Goal: Complete application form: Complete application form

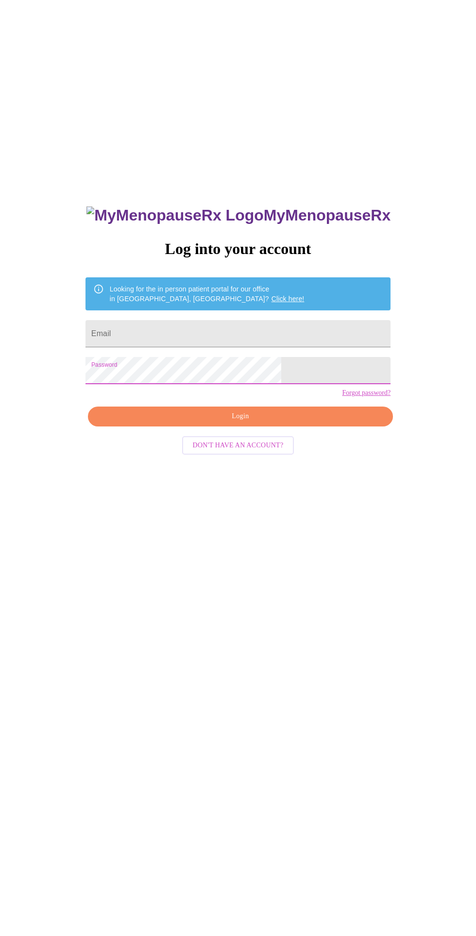
click at [248, 347] on input "Email" at bounding box center [237, 333] width 305 height 27
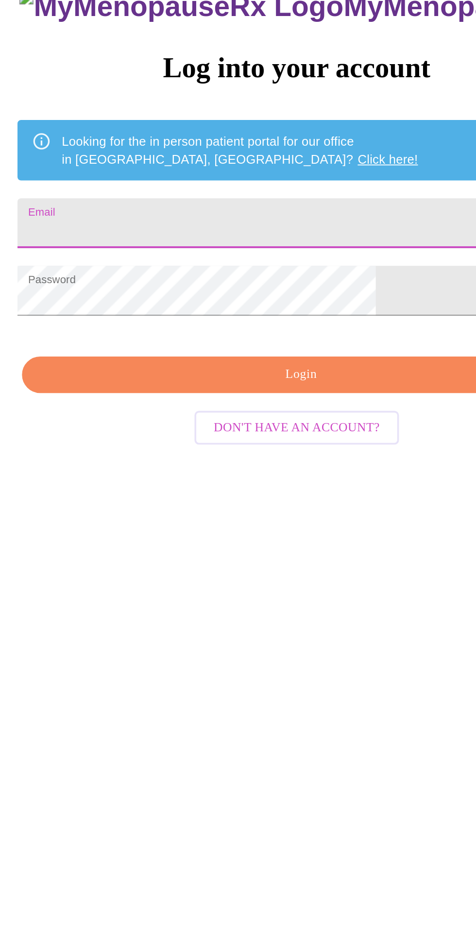
type input "[EMAIL_ADDRESS][DOMAIN_NAME]"
click at [199, 423] on span "Login" at bounding box center [240, 416] width 283 height 12
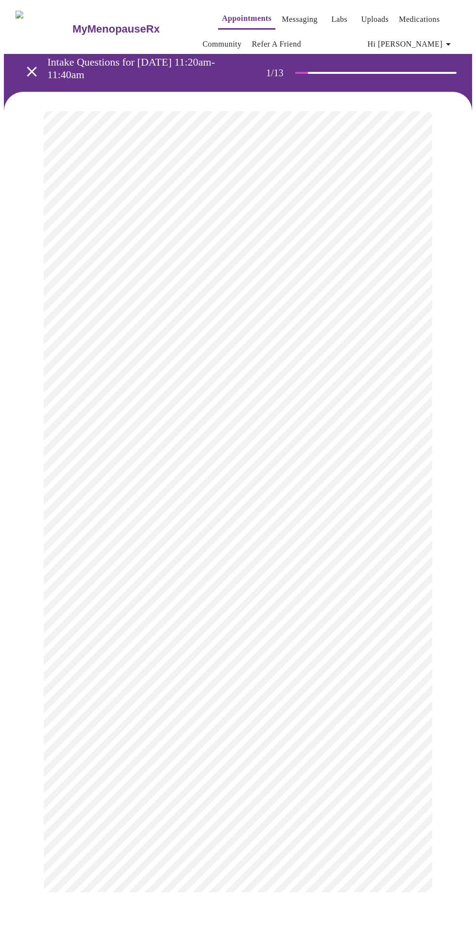
click at [338, 234] on body "MyMenopauseRx Appointments Messaging Labs Uploads Medications Community Refer a…" at bounding box center [238, 458] width 468 height 908
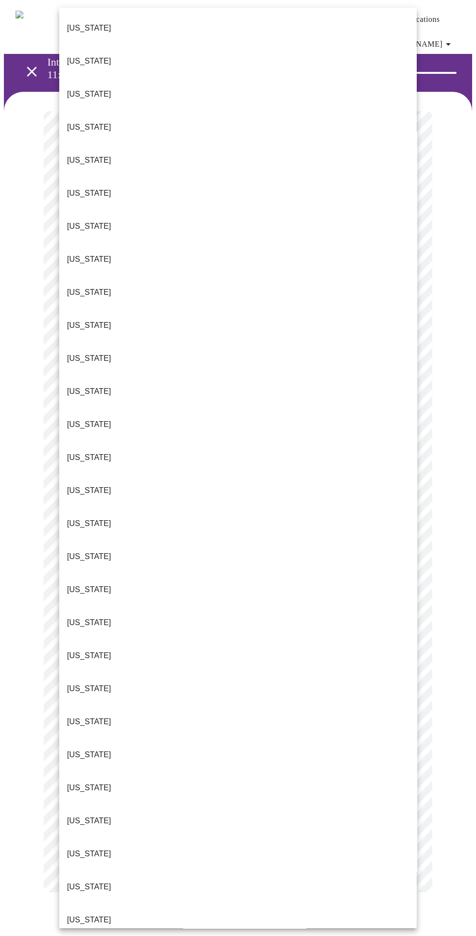
click at [94, 408] on li "Illinois" at bounding box center [237, 424] width 357 height 33
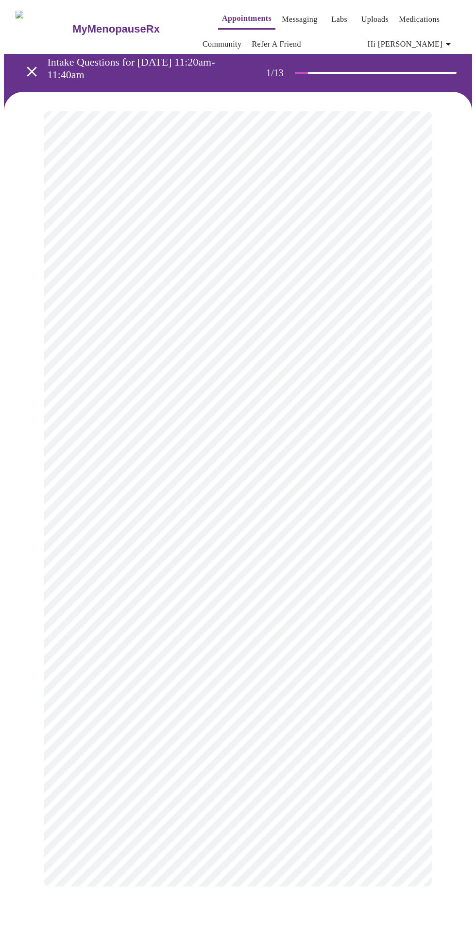
click at [321, 304] on body "MyMenopauseRx Appointments Messaging Labs Uploads Medications Community Refer a…" at bounding box center [238, 455] width 468 height 902
click at [282, 340] on li "Return" at bounding box center [237, 339] width 357 height 17
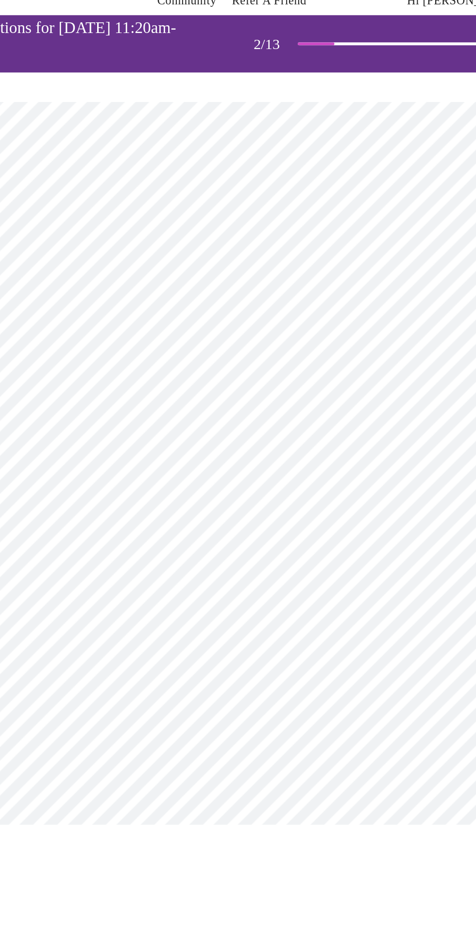
click at [309, 201] on body "MyMenopauseRx Appointments Messaging Labs Uploads Medications Community Refer a…" at bounding box center [238, 306] width 468 height 604
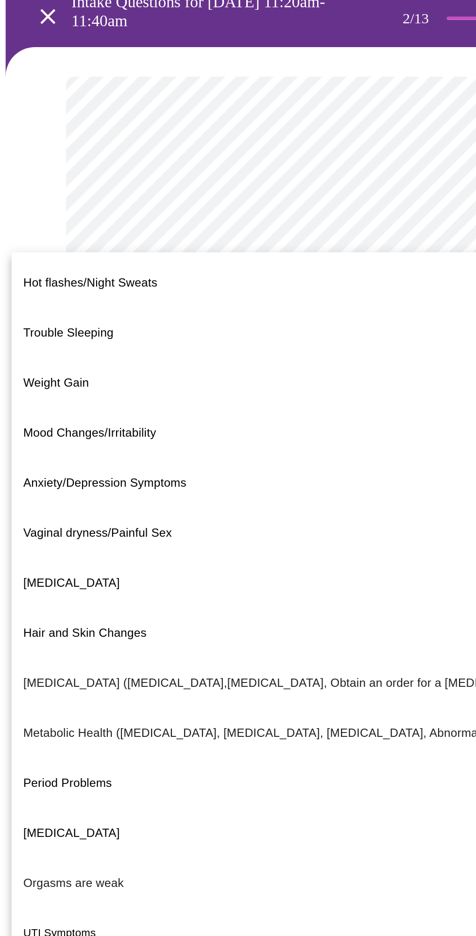
click at [41, 300] on span "Weight Gain" at bounding box center [37, 313] width 43 height 27
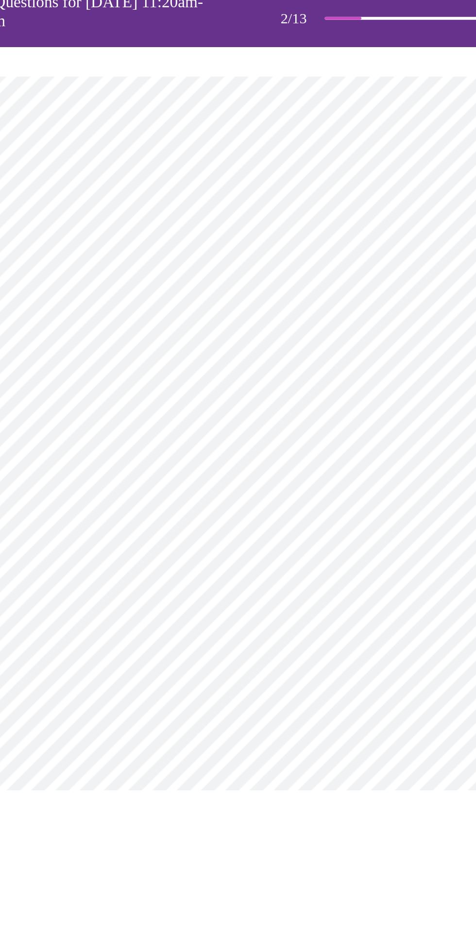
click at [289, 307] on body "MyMenopauseRx Appointments Messaging Labs Uploads Medications Community Refer a…" at bounding box center [238, 303] width 468 height 598
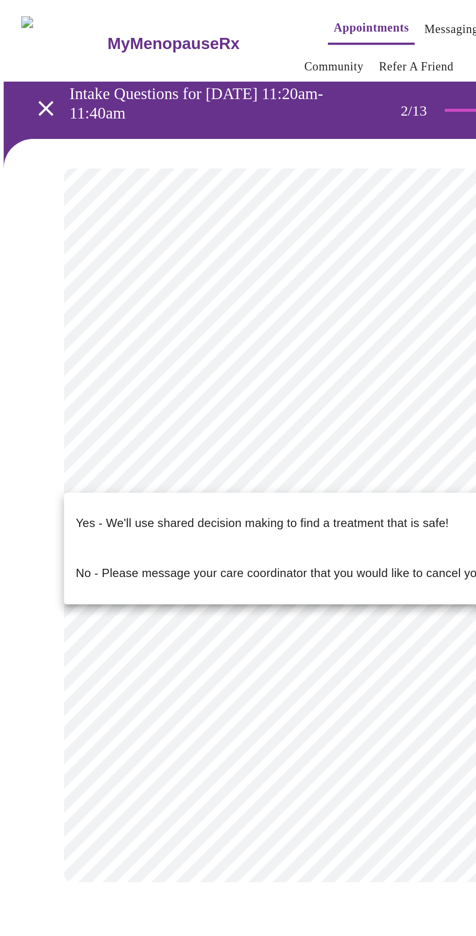
click at [194, 340] on p "Yes - We'll use shared decision making to find a treatment that is safe!" at bounding box center [174, 346] width 246 height 12
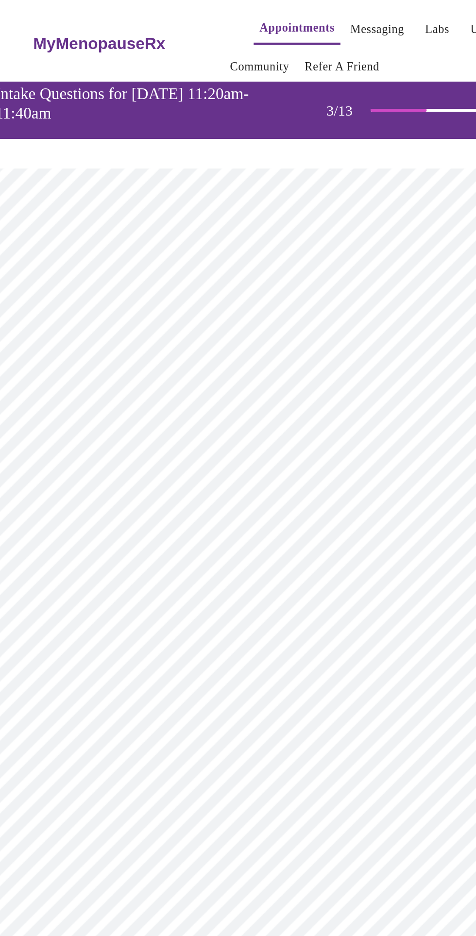
click at [289, 232] on body "MyMenopauseRx Appointments Messaging Labs Uploads Medications Community Refer a…" at bounding box center [238, 670] width 468 height 1333
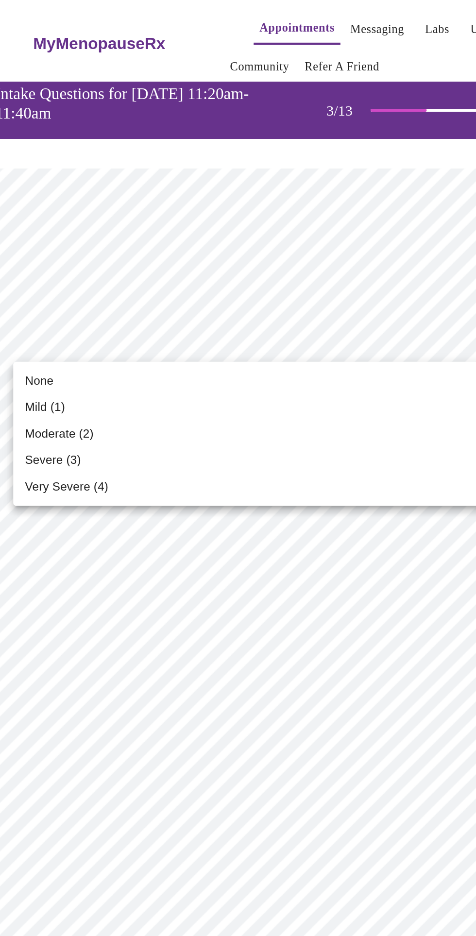
click at [206, 266] on li "Mild (1)" at bounding box center [237, 268] width 357 height 17
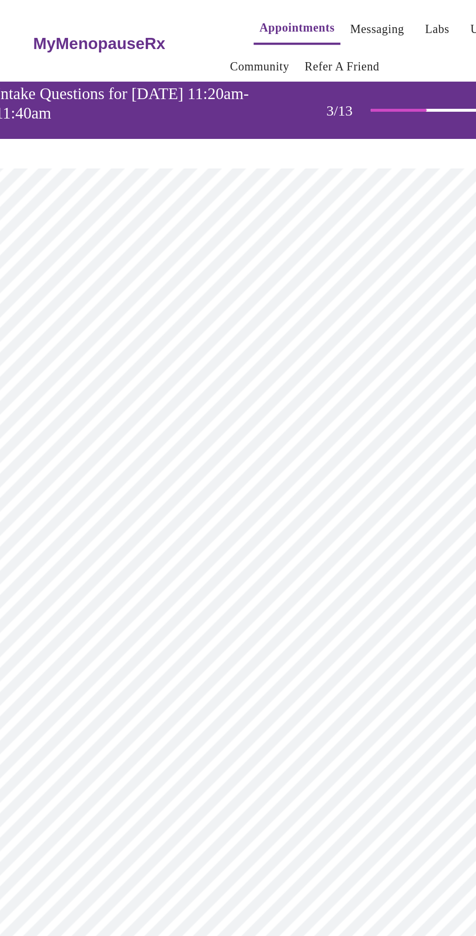
click at [239, 299] on body "MyMenopauseRx Appointments Messaging Labs Uploads Medications Community Refer a…" at bounding box center [238, 653] width 468 height 1299
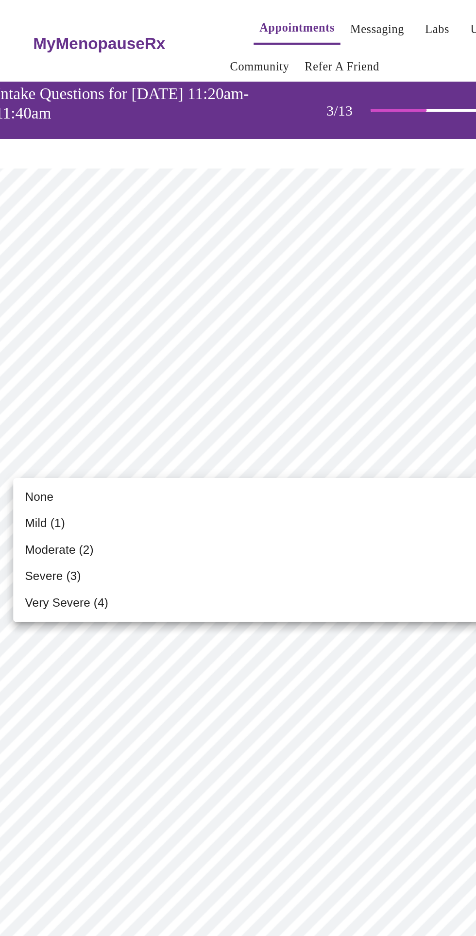
click at [109, 323] on li "None" at bounding box center [237, 328] width 357 height 17
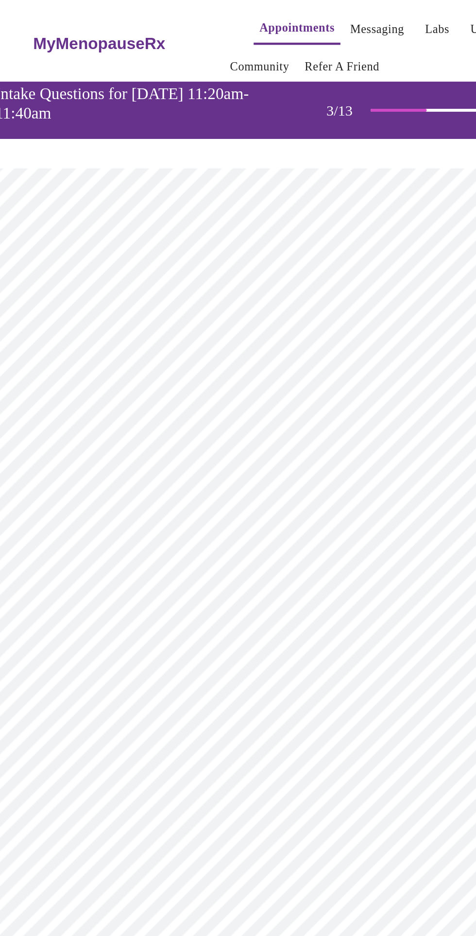
click at [238, 379] on body "MyMenopauseRx Appointments Messaging Labs Uploads Medications Community Refer a…" at bounding box center [238, 646] width 468 height 1285
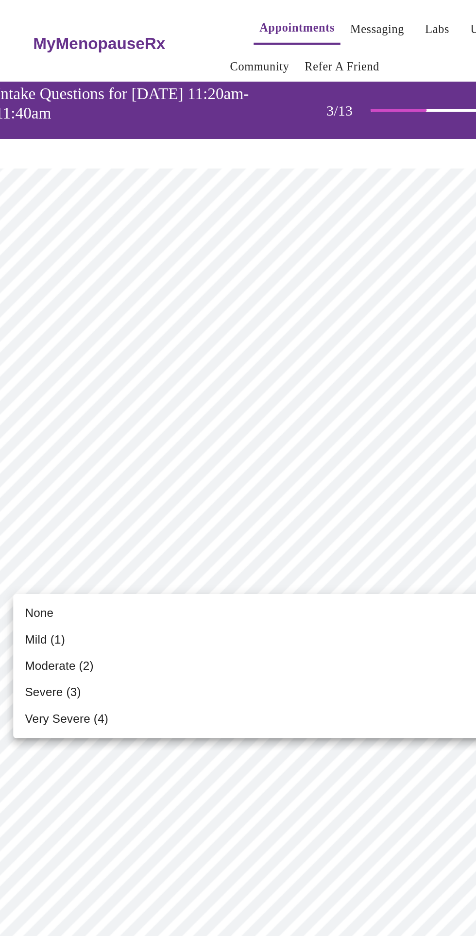
click at [150, 442] on li "Moderate (2)" at bounding box center [237, 439] width 357 height 17
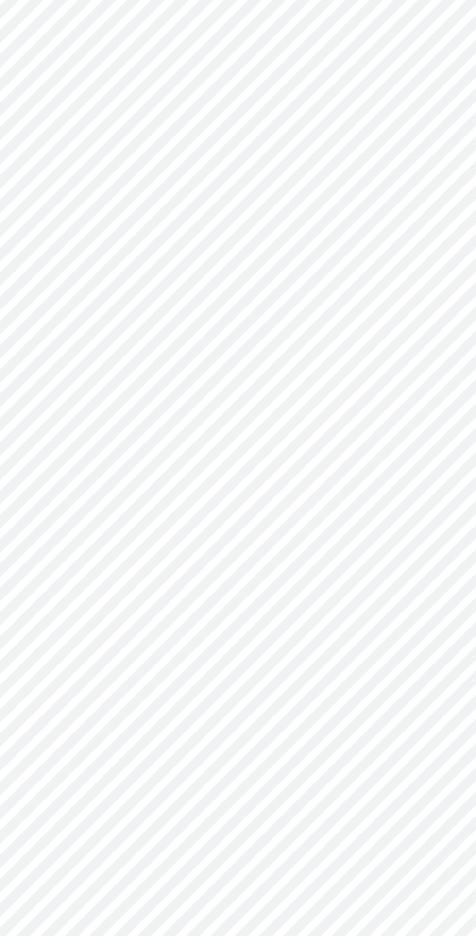
click at [220, 445] on body "MyMenopauseRx Appointments Messaging Labs Uploads Medications Community Refer a…" at bounding box center [238, 640] width 468 height 1272
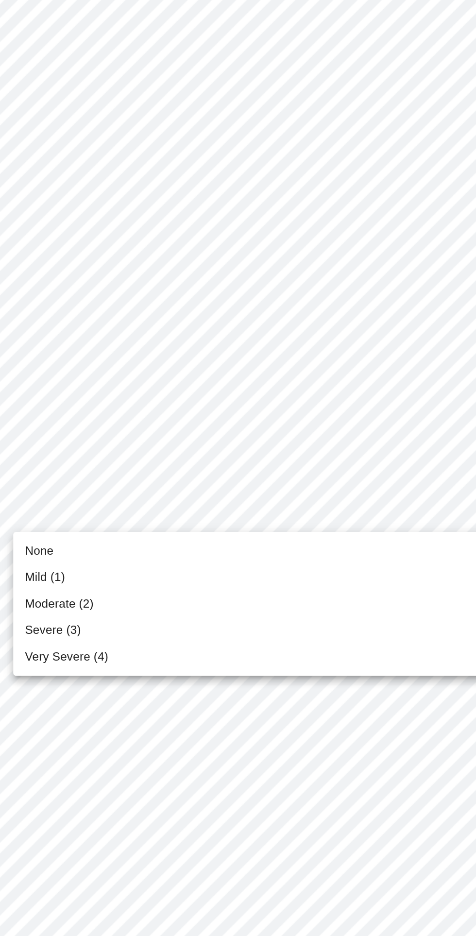
click at [97, 503] on li "Mild (1)" at bounding box center [237, 499] width 357 height 17
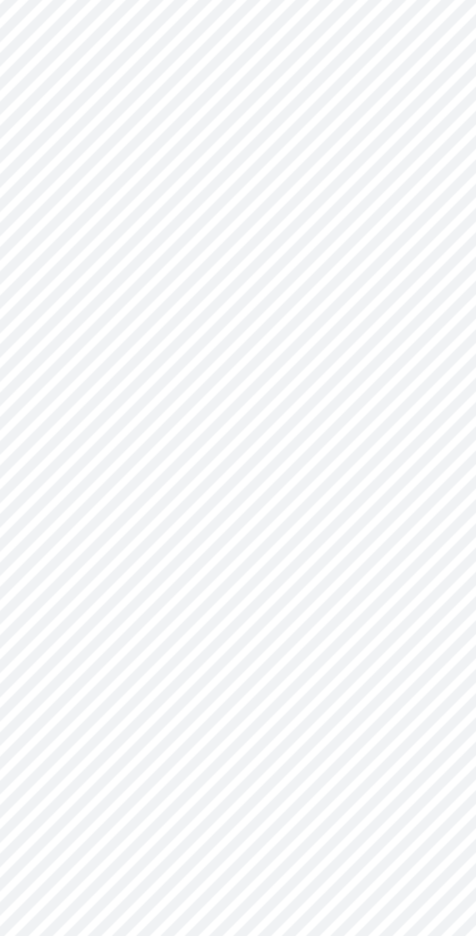
click at [220, 519] on body "MyMenopauseRx Appointments Messaging Labs Uploads Medications Community Refer a…" at bounding box center [238, 633] width 468 height 1258
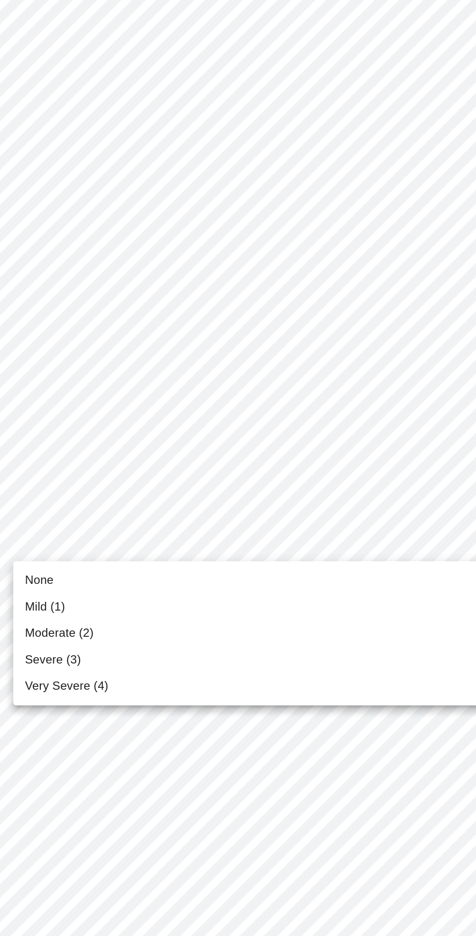
click at [99, 584] on span "Moderate (2)" at bounding box center [89, 580] width 45 height 12
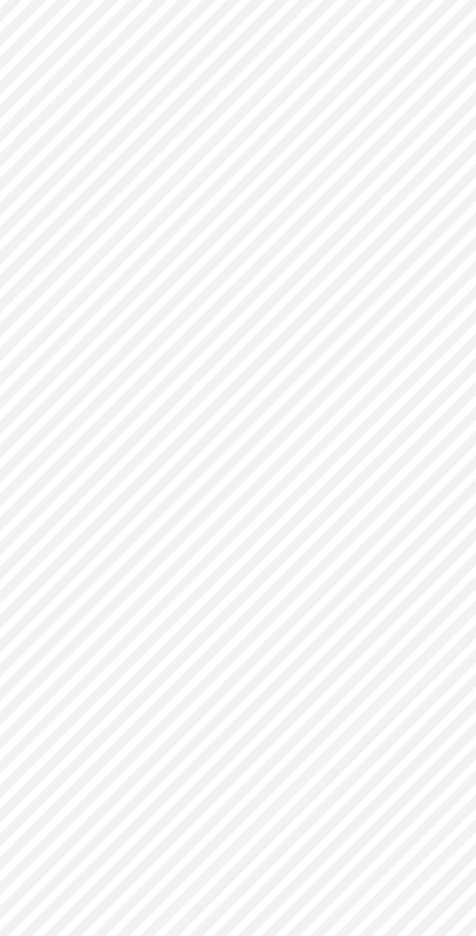
click at [238, 594] on body "MyMenopauseRx Appointments Messaging Labs Uploads Medications Community Refer a…" at bounding box center [238, 626] width 468 height 1244
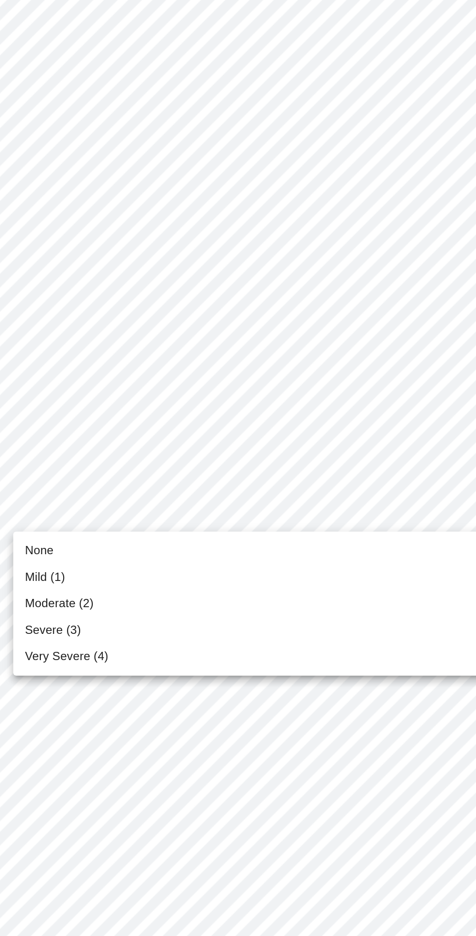
click at [85, 627] on span "Mild (1)" at bounding box center [80, 626] width 27 height 12
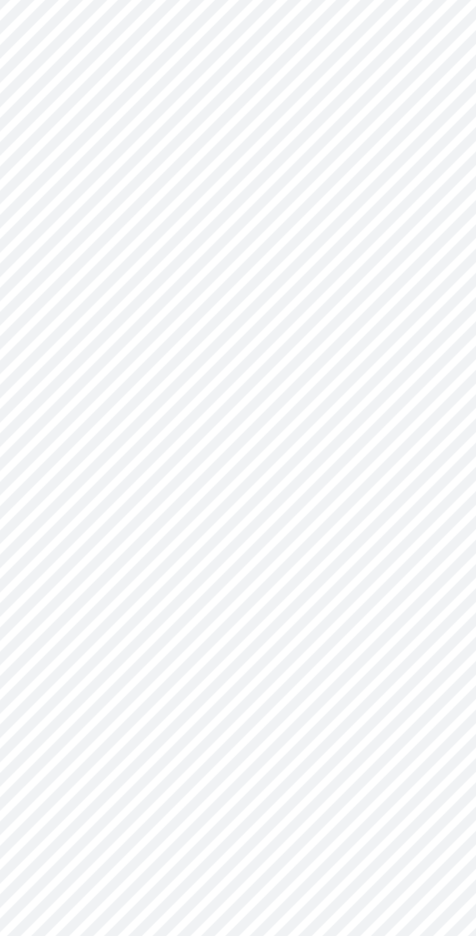
scroll to position [3, 0]
click at [289, 650] on body "MyMenopauseRx Appointments Messaging Labs Uploads Medications Community Refer a…" at bounding box center [238, 616] width 468 height 1231
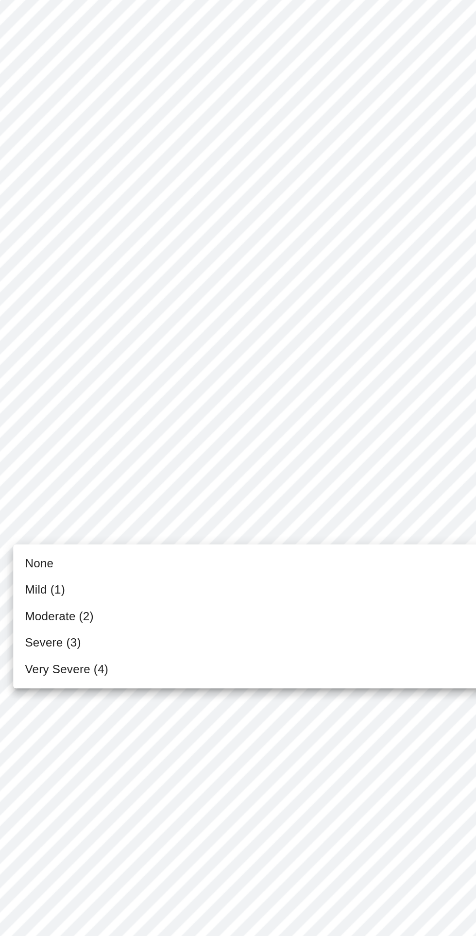
click at [89, 706] on li "Mild (1)" at bounding box center [237, 698] width 357 height 17
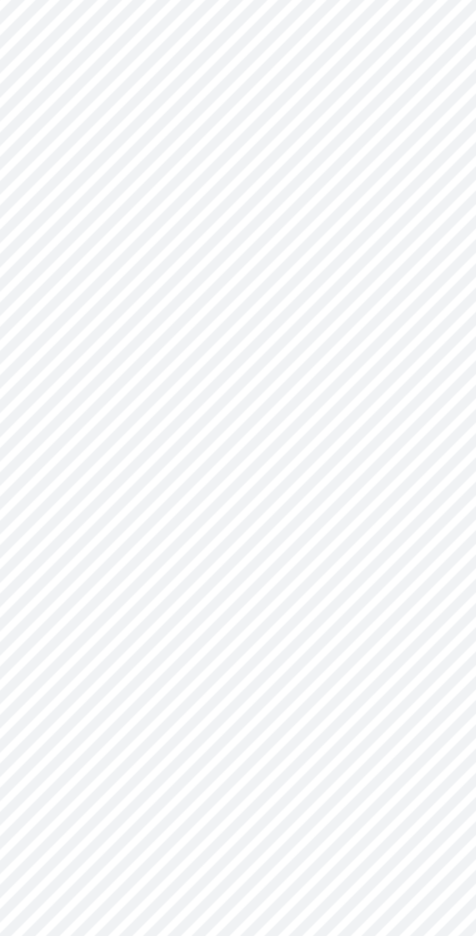
click at [280, 692] on body "MyMenopauseRx Appointments Messaging Labs Uploads Medications Community Refer a…" at bounding box center [238, 576] width 468 height 1217
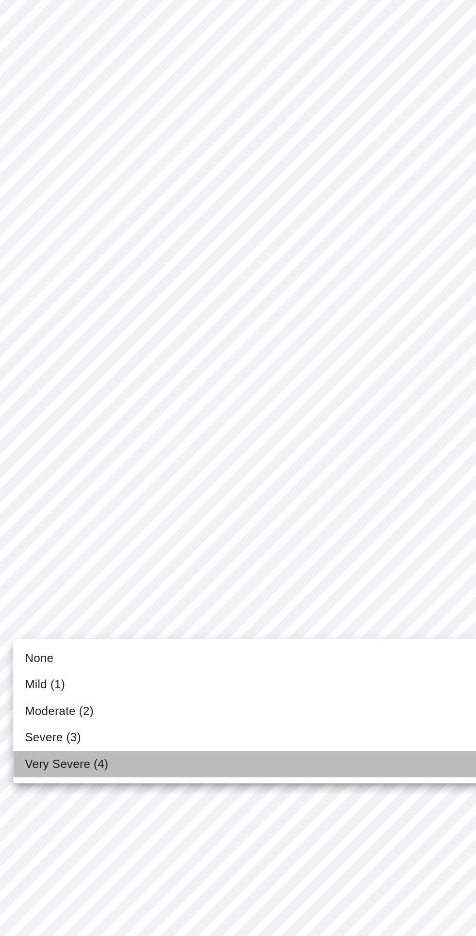
scroll to position [36, 0]
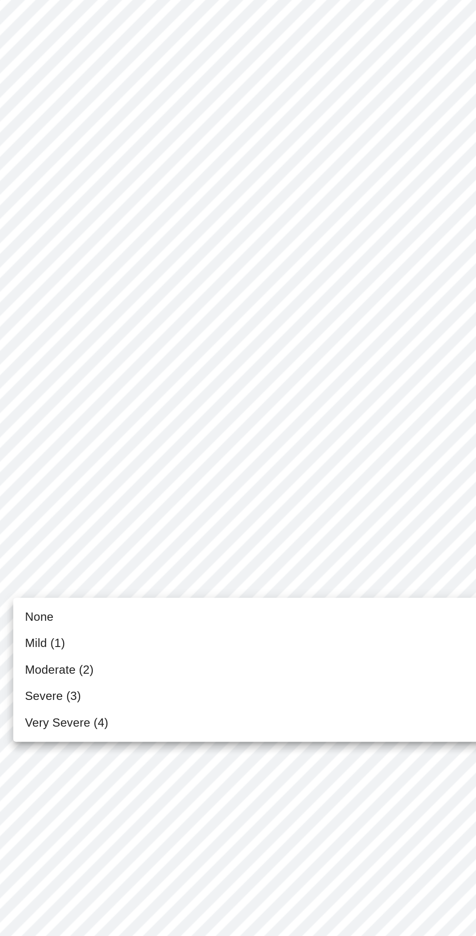
click at [75, 743] on span "Mild (1)" at bounding box center [80, 743] width 27 height 12
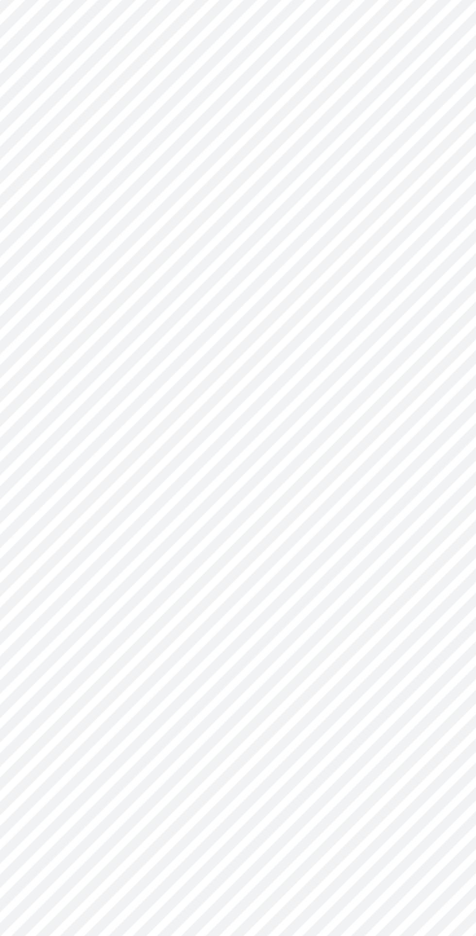
click at [281, 664] on body "MyMenopauseRx Appointments Messaging Labs Uploads Medications Community Refer a…" at bounding box center [238, 531] width 468 height 1204
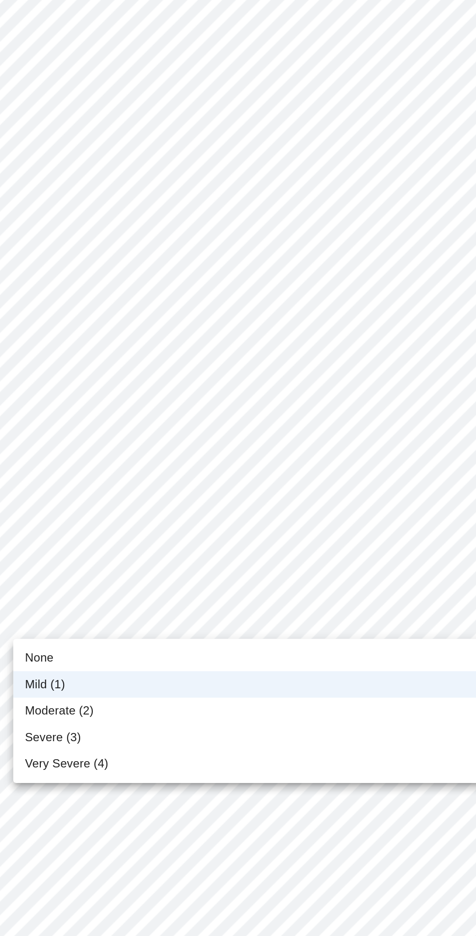
scroll to position [75, 0]
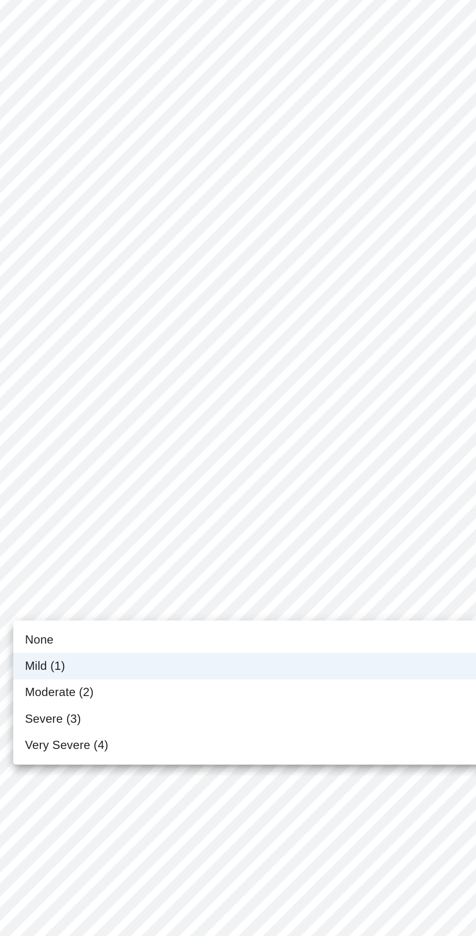
click at [243, 702] on li "Mild (1)" at bounding box center [237, 703] width 357 height 17
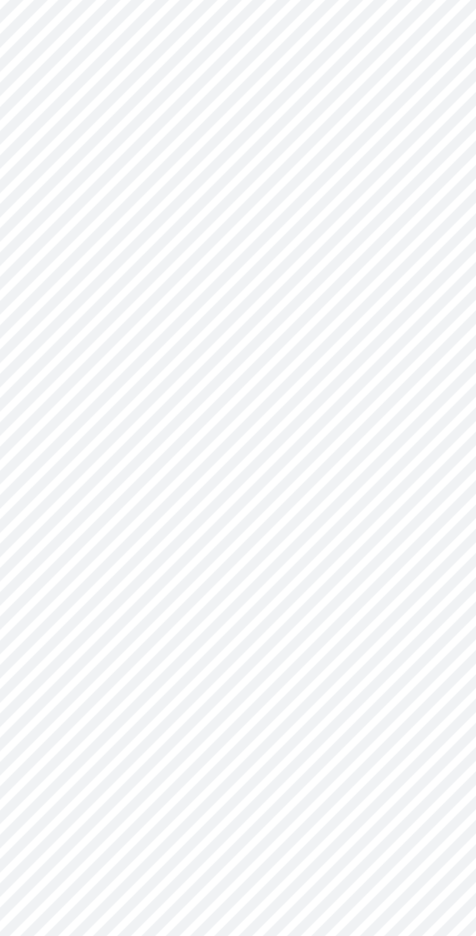
click at [262, 655] on body "MyMenopauseRx Appointments Messaging Labs Uploads Medications Community Refer a…" at bounding box center [238, 531] width 468 height 1204
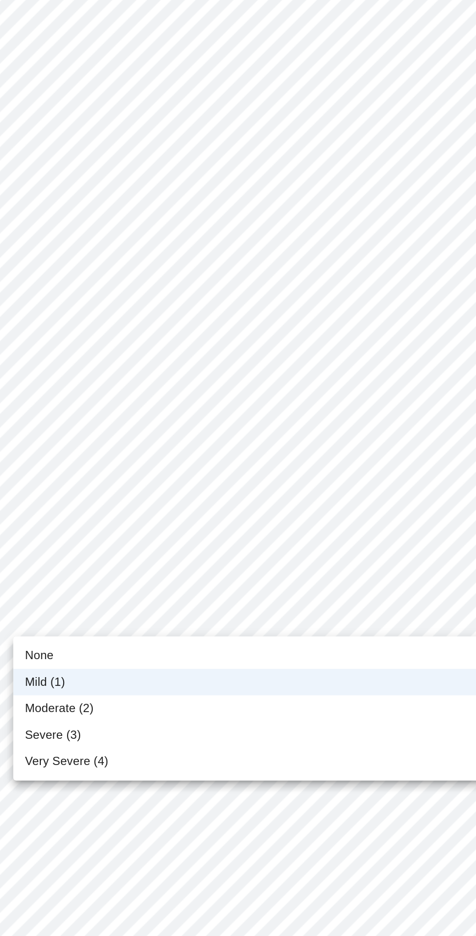
click at [75, 704] on span "Mild (1)" at bounding box center [80, 704] width 27 height 12
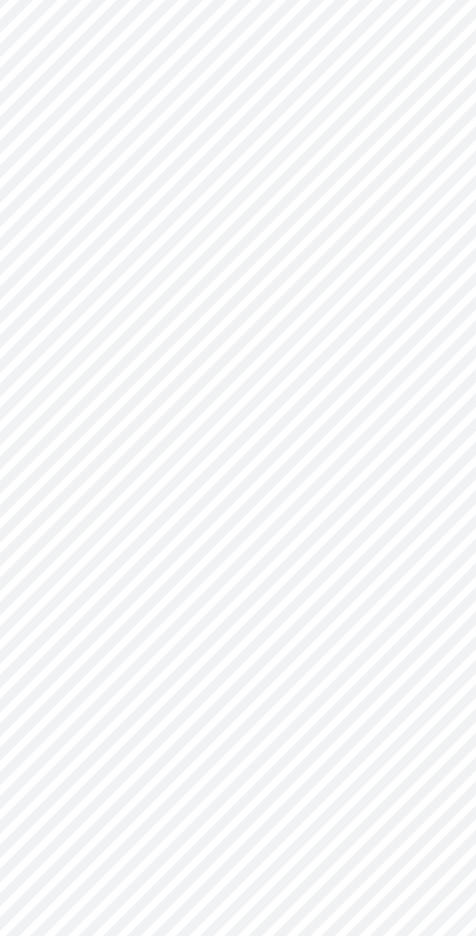
click at [75, 748] on body "MyMenopauseRx Appointments Messaging Labs Uploads Medications Community Refer a…" at bounding box center [238, 531] width 468 height 1204
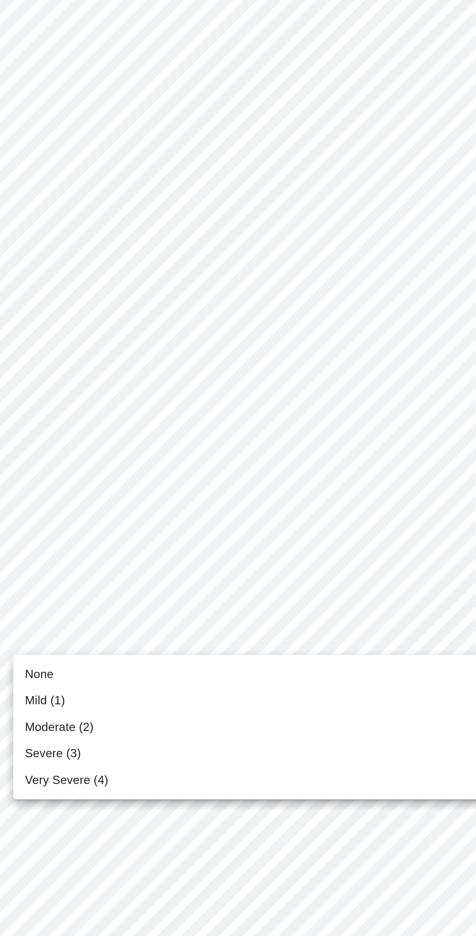
click at [78, 762] on span "None" at bounding box center [76, 763] width 19 height 12
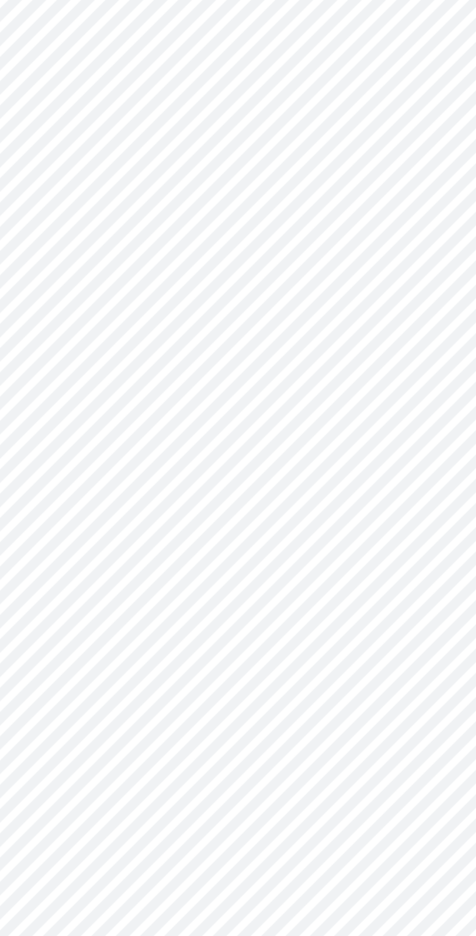
click at [260, 755] on body "MyMenopauseRx Appointments Messaging Labs Uploads Medications Community Refer a…" at bounding box center [238, 465] width 468 height 1190
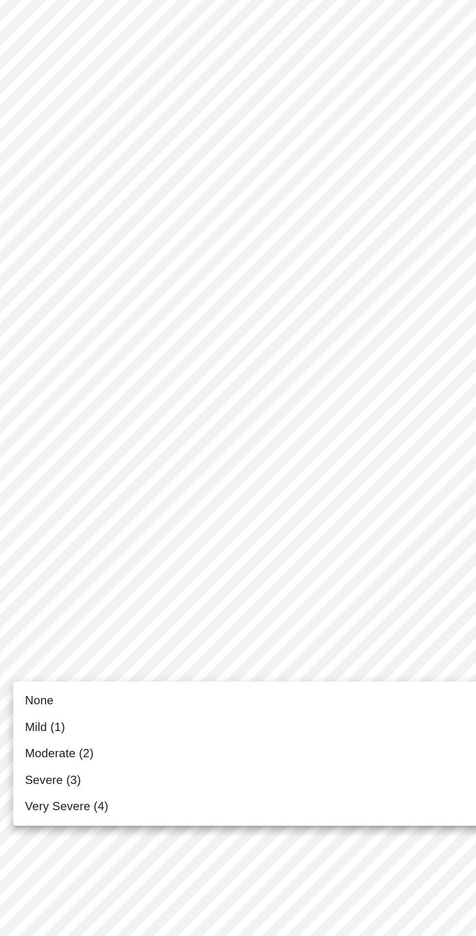
click at [86, 779] on li "None" at bounding box center [237, 780] width 357 height 17
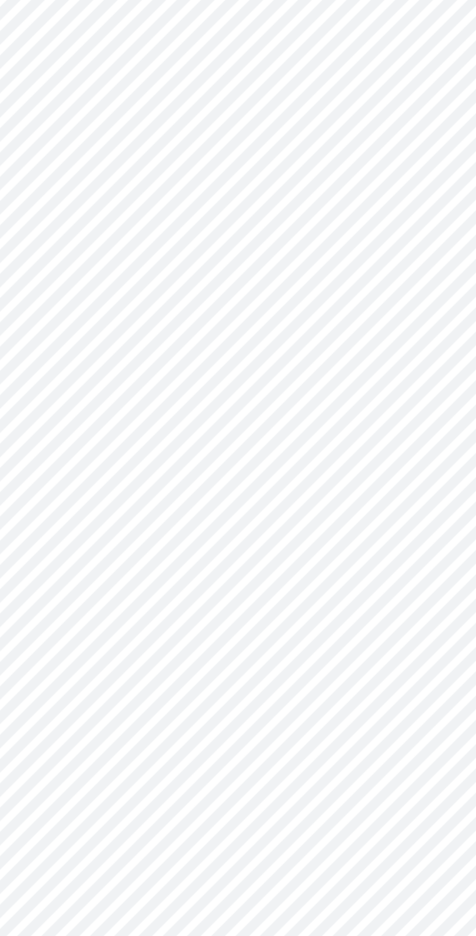
scroll to position [234, 0]
click at [73, 735] on body "MyMenopauseRx Appointments Messaging Labs Uploads Medications Community Refer a…" at bounding box center [238, 358] width 468 height 1176
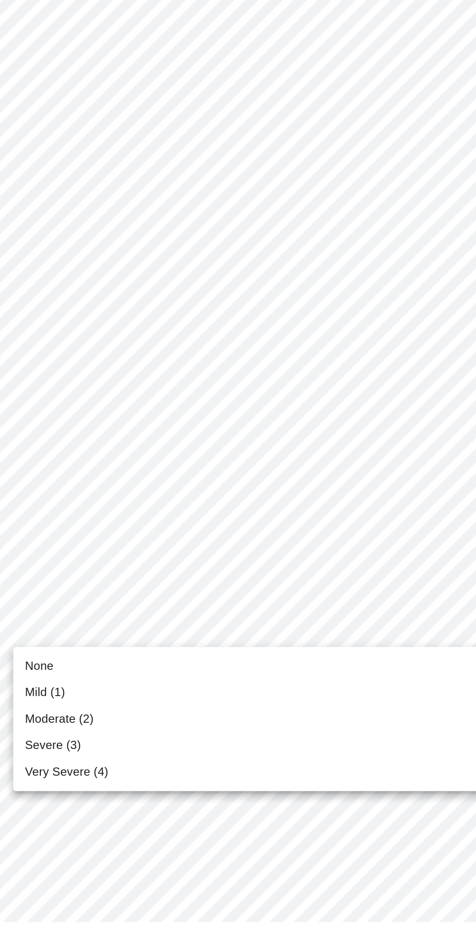
click at [80, 776] on span "Mild (1)" at bounding box center [80, 775] width 27 height 12
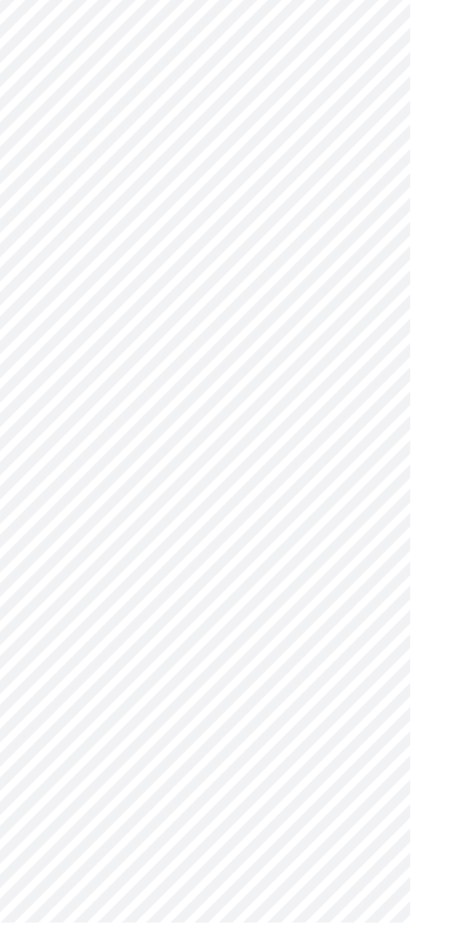
scroll to position [0, 0]
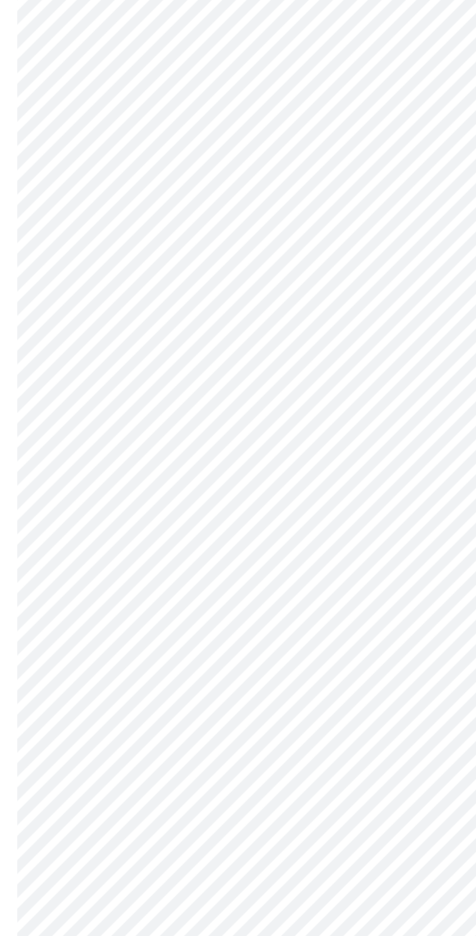
click at [287, 564] on body "MyMenopauseRx Appointments Messaging Labs Uploads Medications Community Refer a…" at bounding box center [238, 474] width 468 height 940
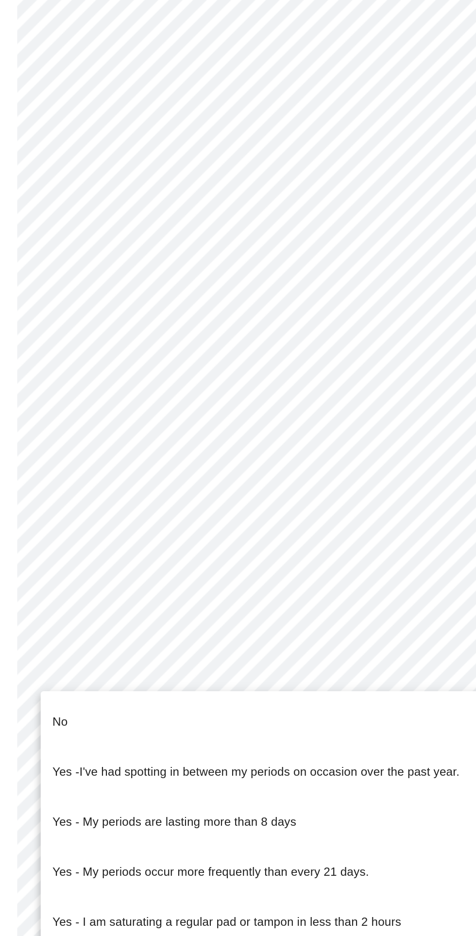
click at [77, 596] on p "No" at bounding box center [72, 601] width 10 height 12
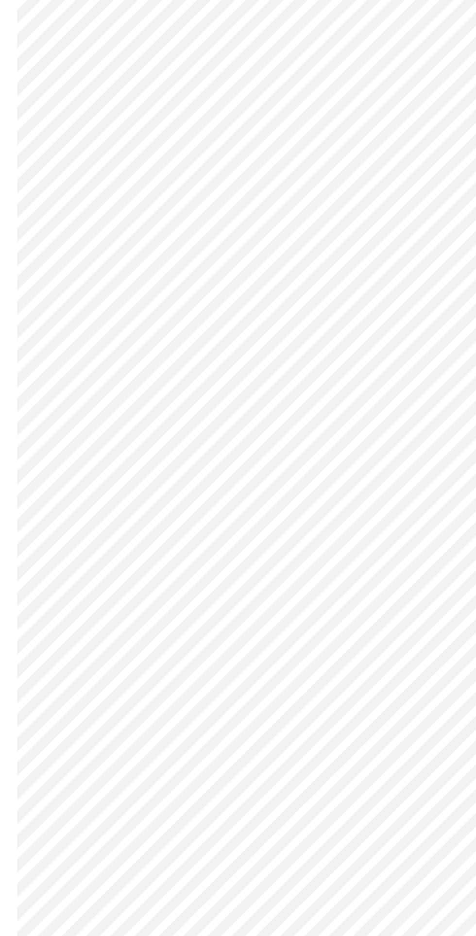
click at [90, 638] on body "MyMenopauseRx Appointments Messaging Labs Uploads Medications Community Refer a…" at bounding box center [238, 471] width 468 height 934
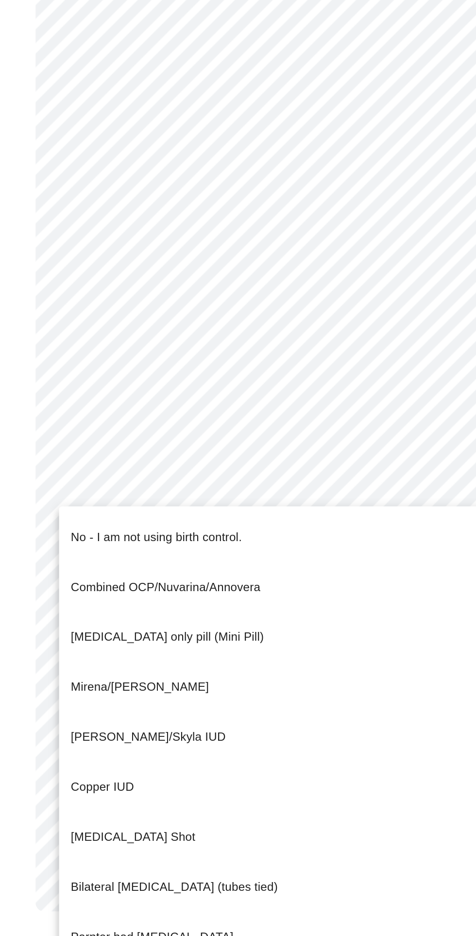
click at [155, 731] on p "Progesterone only pill (Mini Pill)" at bounding box center [131, 737] width 128 height 12
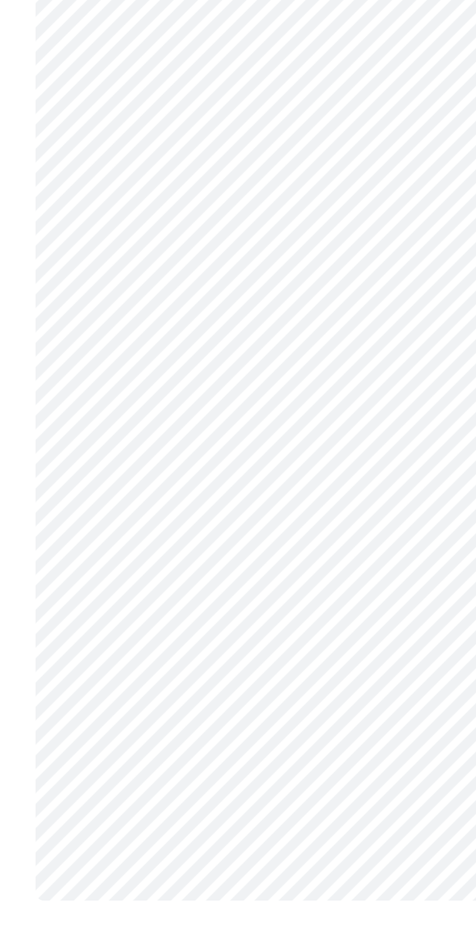
click at [227, 714] on body "MyMenopauseRx Appointments Messaging Labs Uploads Medications Community Refer a…" at bounding box center [238, 468] width 468 height 928
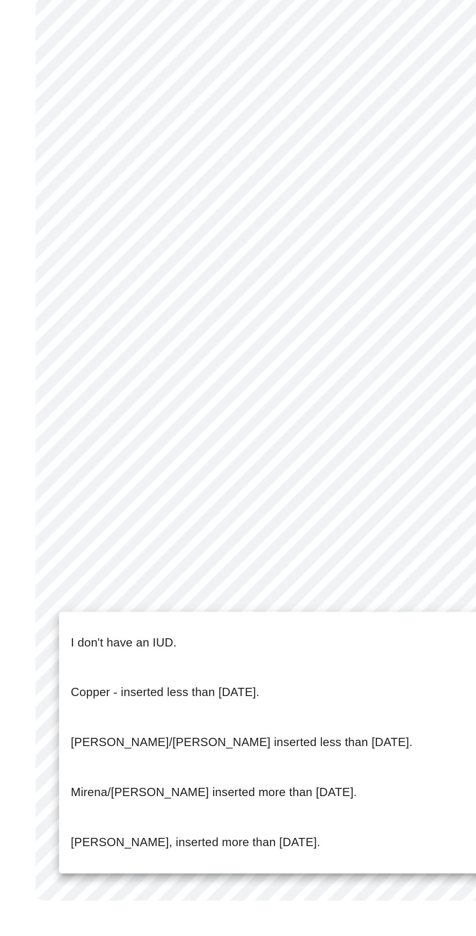
click at [104, 740] on p "I don't have an IUD." at bounding box center [102, 742] width 70 height 12
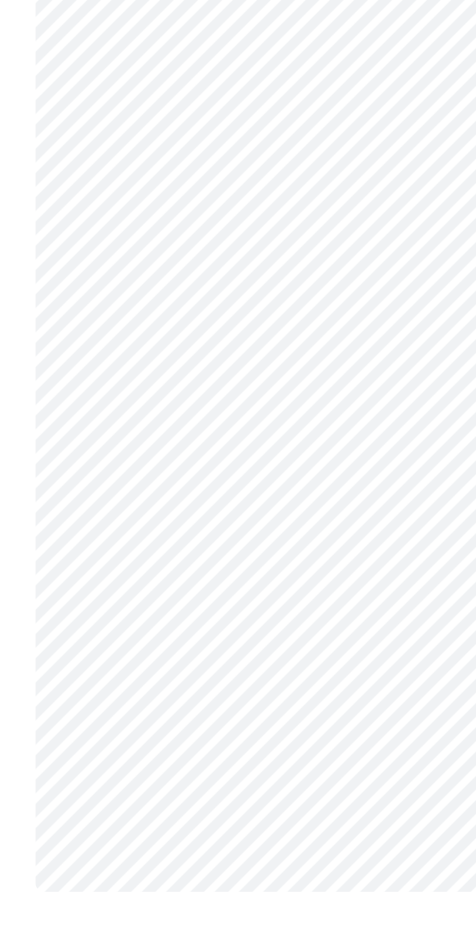
click at [217, 790] on body "MyMenopauseRx Appointments Messaging Labs Uploads Medications Community Refer a…" at bounding box center [238, 465] width 468 height 922
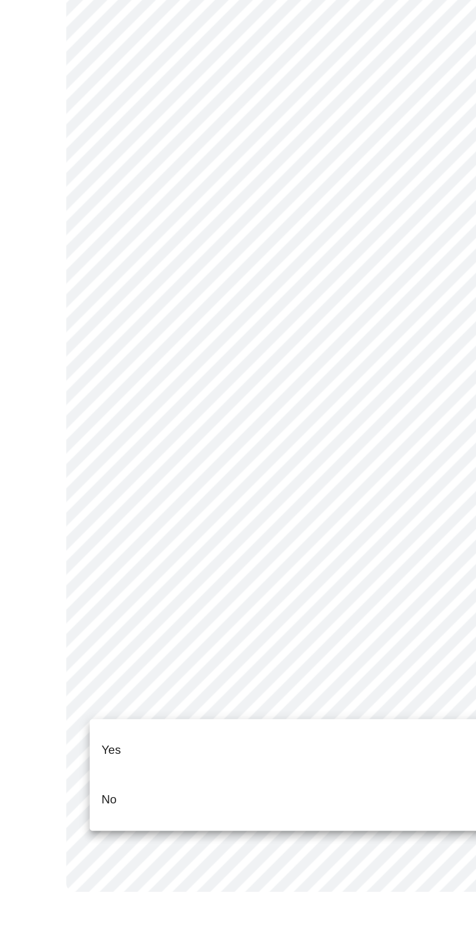
click at [81, 805] on li "Yes" at bounding box center [237, 813] width 357 height 33
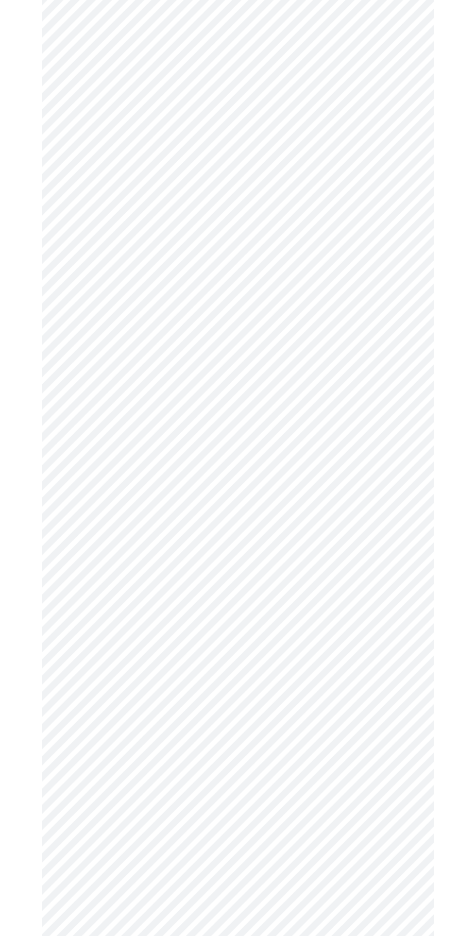
scroll to position [2172, 0]
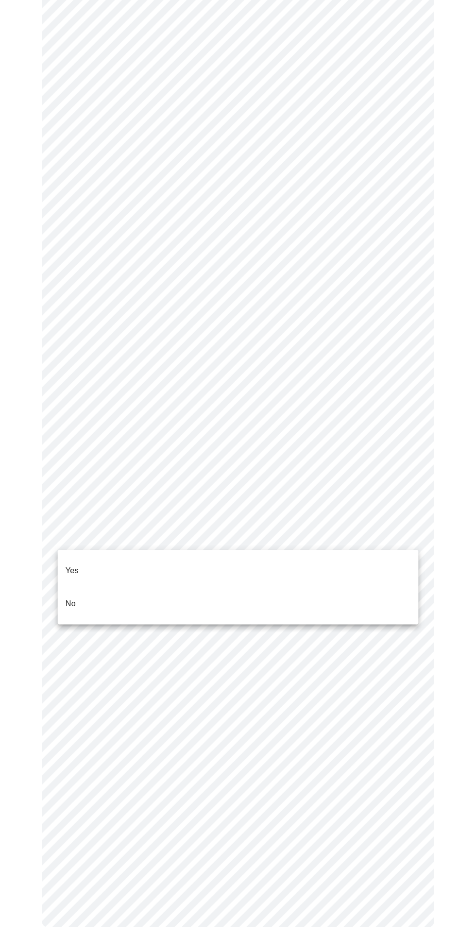
click at [302, 599] on li "No" at bounding box center [237, 606] width 357 height 33
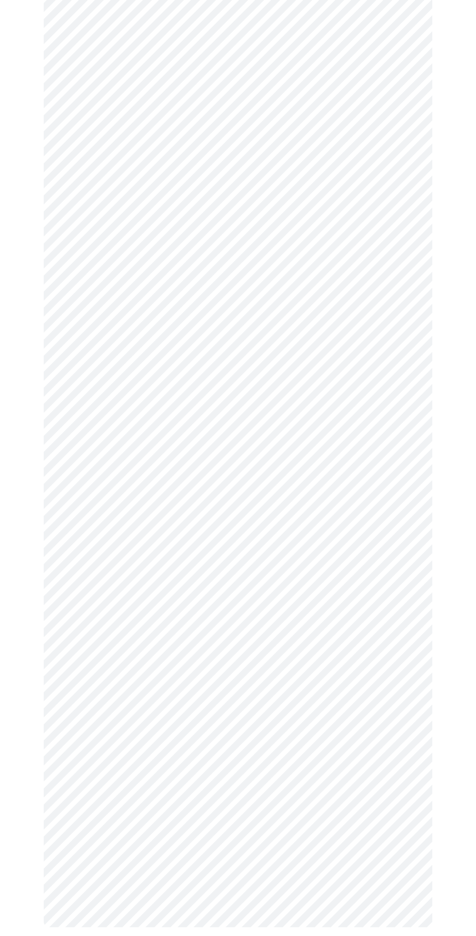
scroll to position [0, 0]
